Goal: Task Accomplishment & Management: Complete application form

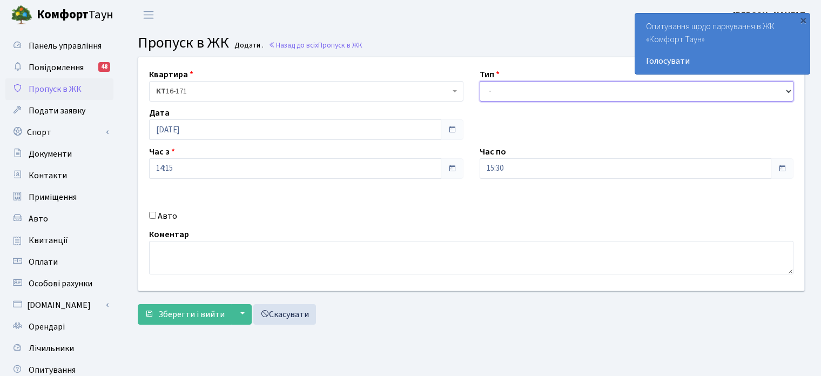
click at [492, 92] on select "- Доставка Таксі Гості Сервіс" at bounding box center [637, 91] width 314 height 21
select select "3"
click at [480, 81] on select "- Доставка Таксі Гості Сервіс" at bounding box center [637, 91] width 314 height 21
click at [802, 18] on div "×" at bounding box center [803, 20] width 11 height 11
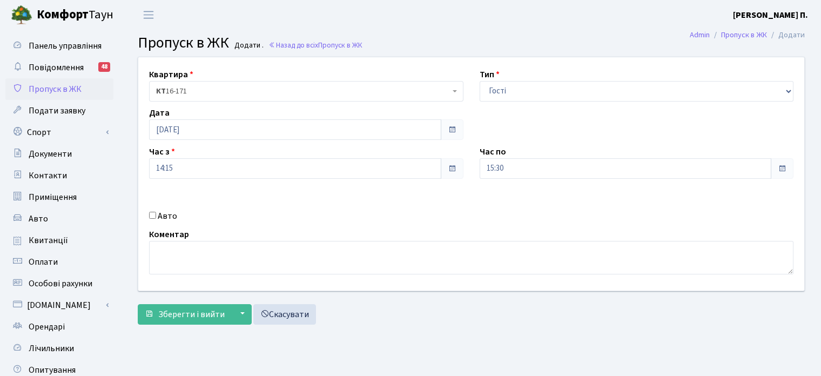
click at [152, 214] on input "Авто" at bounding box center [152, 215] width 7 height 7
checkbox input "true"
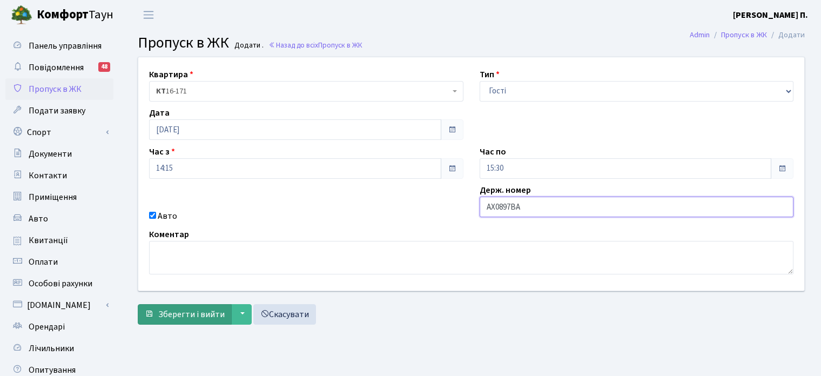
type input "АХ0897ВА"
click at [164, 312] on span "Зберегти і вийти" at bounding box center [191, 314] width 66 height 12
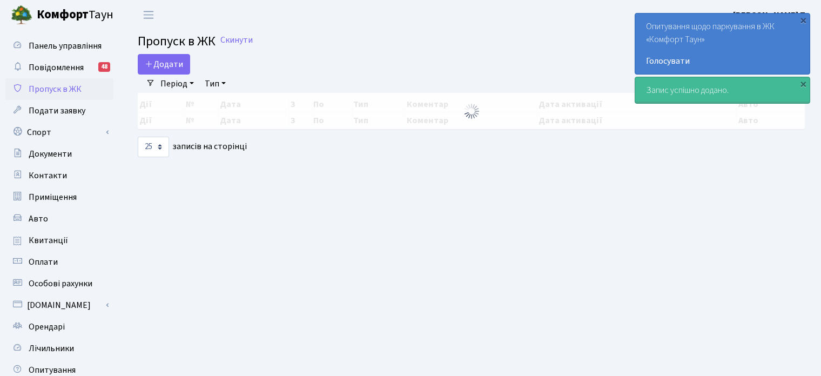
select select "25"
